Goal: Information Seeking & Learning: Understand process/instructions

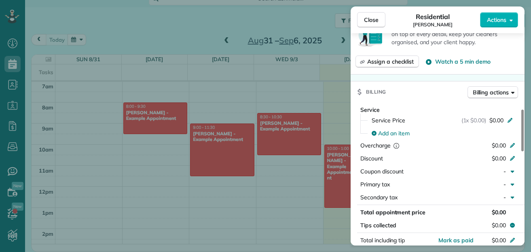
scroll to position [312, 0]
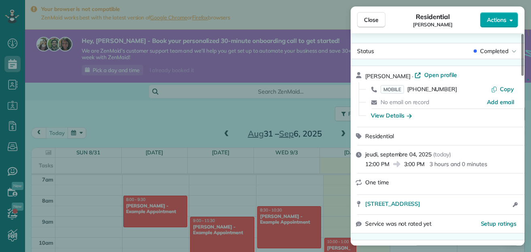
click at [502, 24] on button "Actions" at bounding box center [499, 19] width 38 height 15
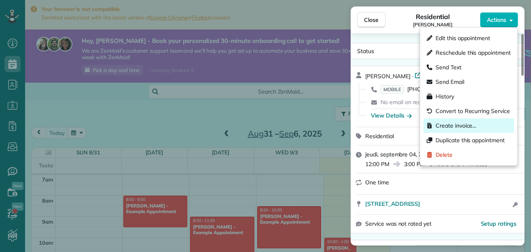
click at [448, 122] on span "Create invoice…" at bounding box center [456, 125] width 41 height 8
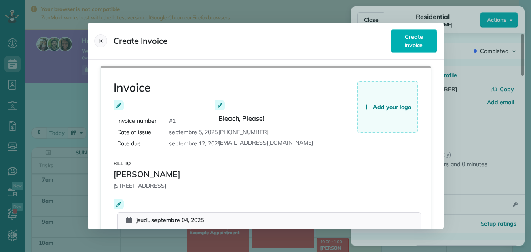
click at [98, 42] on icon "Close" at bounding box center [101, 41] width 6 height 6
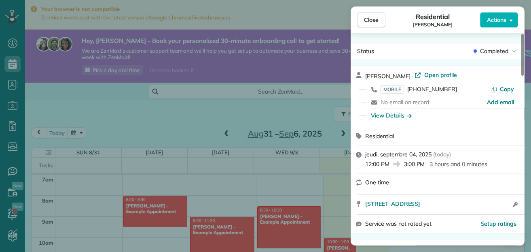
click at [93, 107] on div "Close Residential Frances Campoy Actions Status Completed Frances Campoy · Open…" at bounding box center [265, 126] width 531 height 252
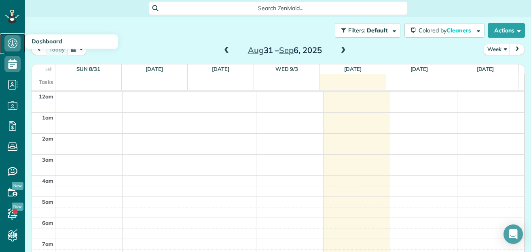
click at [11, 43] on icon at bounding box center [12, 43] width 16 height 16
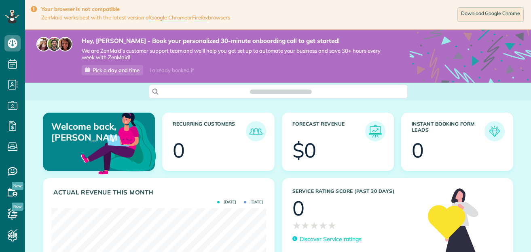
scroll to position [95, 214]
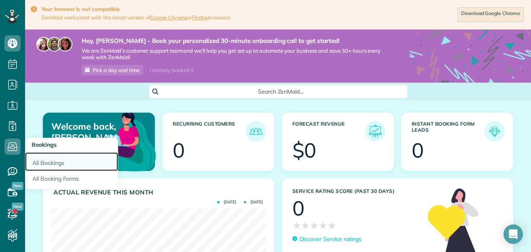
click at [34, 162] on link "All Bookings" at bounding box center [71, 161] width 93 height 19
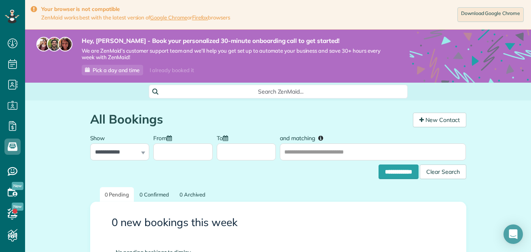
scroll to position [100, 0]
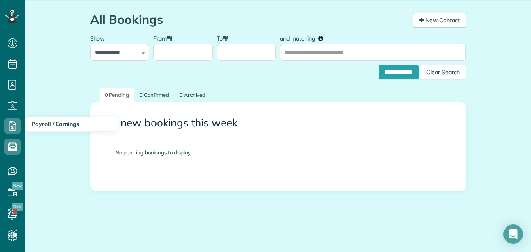
click at [31, 125] on h3 "Payroll / Earnings" at bounding box center [71, 124] width 93 height 15
click at [40, 124] on span "Payroll / Earnings" at bounding box center [56, 123] width 48 height 7
click at [9, 128] on use at bounding box center [12, 126] width 7 height 10
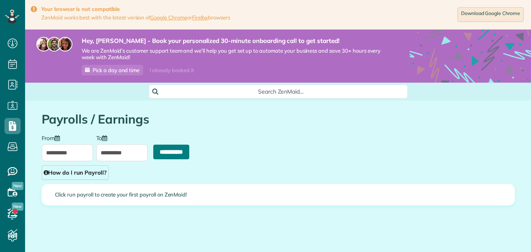
scroll to position [14, 0]
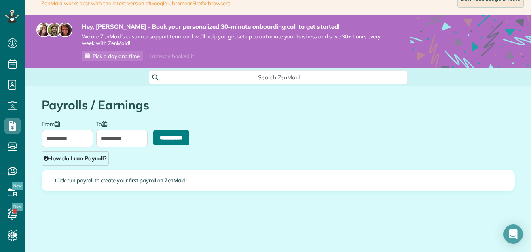
click at [161, 132] on input "**********" at bounding box center [171, 137] width 36 height 15
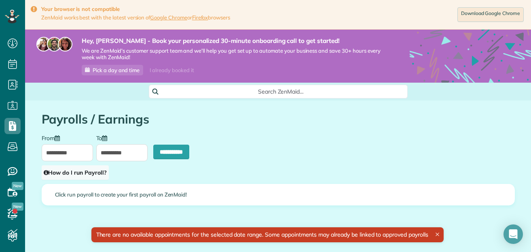
type input "**********"
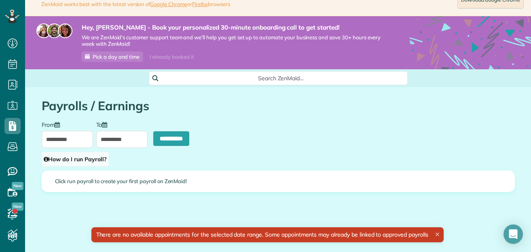
click at [84, 163] on link "How do I run Payroll?" at bounding box center [75, 159] width 67 height 15
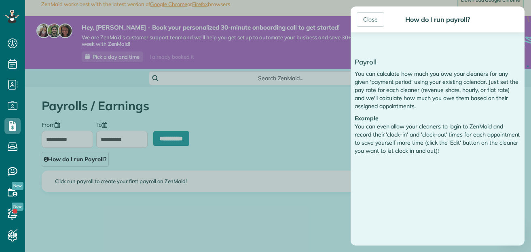
click at [90, 158] on div "Close How do I run payroll? Payroll You can calculate how much you owe your cle…" at bounding box center [265, 126] width 531 height 252
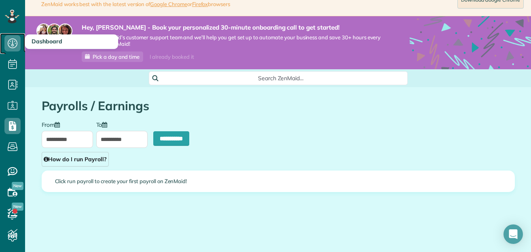
click at [12, 47] on icon at bounding box center [12, 43] width 16 height 16
